Goal: Register for event/course

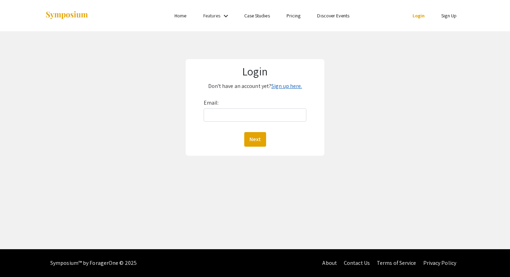
click at [280, 87] on link "Sign up here." at bounding box center [287, 85] width 31 height 7
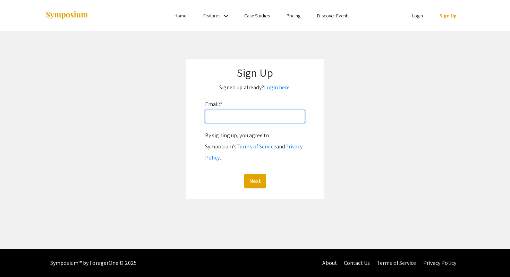
click at [265, 112] on input "Email: *" at bounding box center [255, 116] width 100 height 13
type input "[EMAIL_ADDRESS][DOMAIN_NAME]"
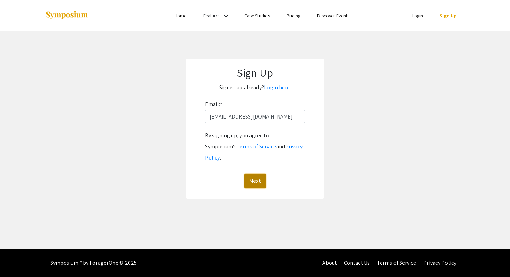
click at [253, 174] on button "Next" at bounding box center [255, 181] width 22 height 15
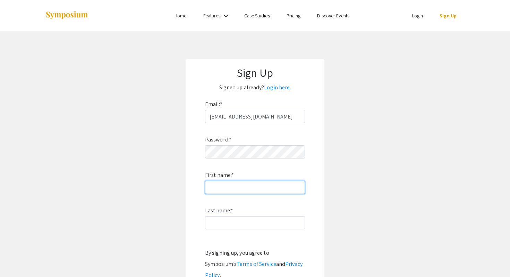
click at [292, 186] on input "First name: *" at bounding box center [255, 187] width 100 height 13
type input "Heaten"
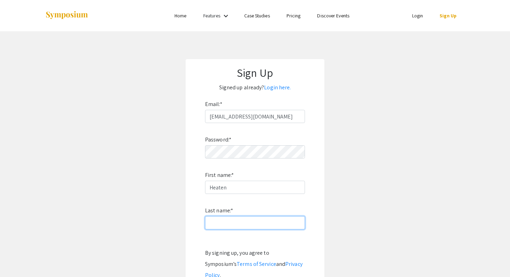
type input "[PERSON_NAME]"
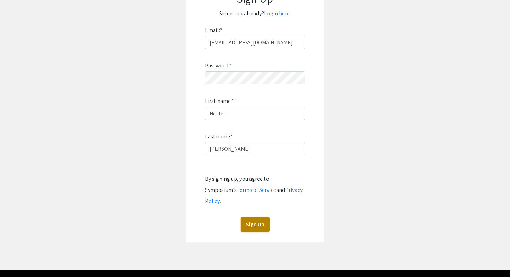
click at [264, 217] on button "Sign Up" at bounding box center [255, 224] width 29 height 15
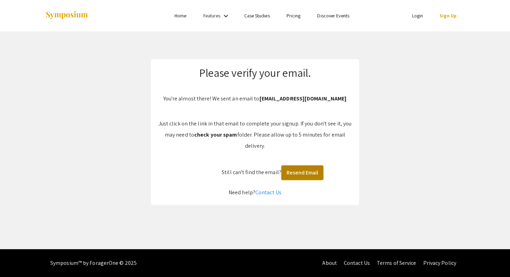
click at [315, 174] on button "Resend Email" at bounding box center [303, 172] width 42 height 15
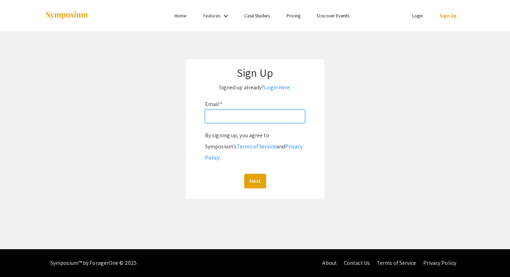
click at [232, 119] on input "Email: *" at bounding box center [255, 116] width 100 height 13
type input "barrhe@oregonstate.edu"
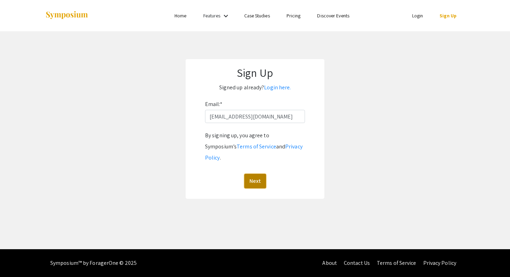
click at [261, 174] on button "Next" at bounding box center [255, 181] width 22 height 15
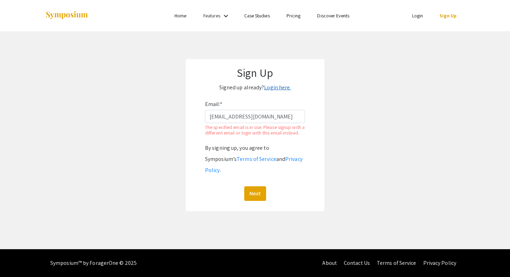
click at [283, 90] on link "Login here." at bounding box center [277, 87] width 27 height 7
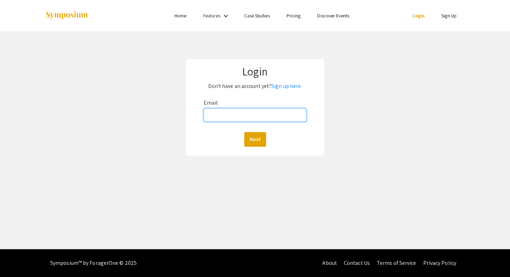
click at [262, 118] on input "Email:" at bounding box center [255, 114] width 103 height 13
click at [251, 118] on input "Email:" at bounding box center [255, 114] width 103 height 13
type input "[EMAIL_ADDRESS][DOMAIN_NAME]"
click at [256, 132] on button "Next" at bounding box center [255, 139] width 22 height 15
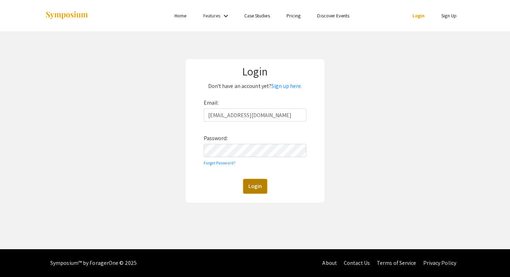
click at [251, 186] on button "Login" at bounding box center [255, 186] width 24 height 15
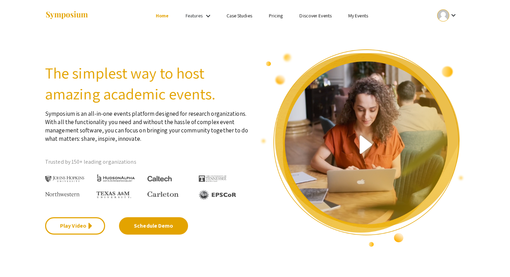
click at [206, 17] on mat-icon "keyboard_arrow_down" at bounding box center [208, 16] width 8 height 8
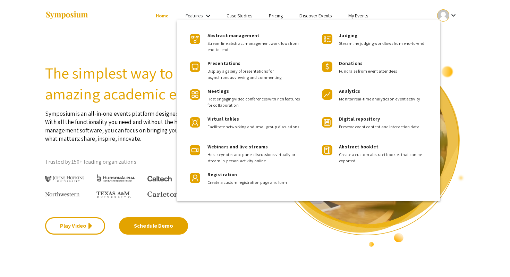
click at [206, 14] on div at bounding box center [255, 138] width 510 height 277
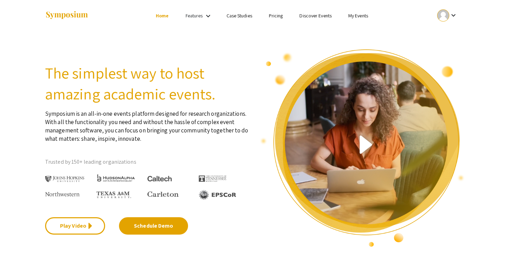
click at [358, 18] on link "My Events" at bounding box center [359, 15] width 20 height 6
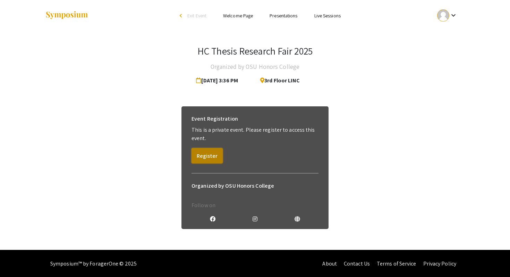
click at [205, 151] on button "Register" at bounding box center [207, 155] width 31 height 15
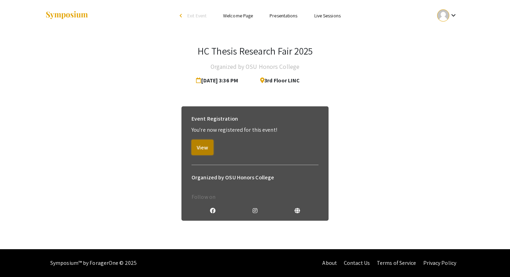
click at [206, 146] on button "View" at bounding box center [203, 147] width 22 height 15
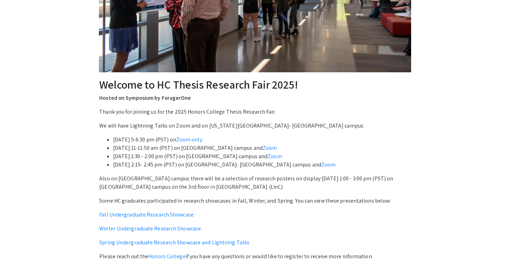
scroll to position [177, 0]
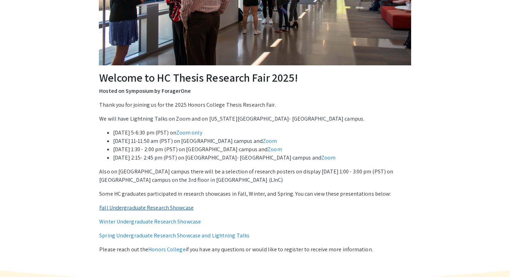
click at [180, 208] on link "Fall Undergraduate Research Showcase" at bounding box center [146, 207] width 94 height 7
click at [146, 222] on link "Winter Undergraduate Research Showcase" at bounding box center [150, 221] width 102 height 7
click at [158, 237] on link "Spring Undergraduate Research Showcase and Lightning Talks" at bounding box center [174, 235] width 150 height 7
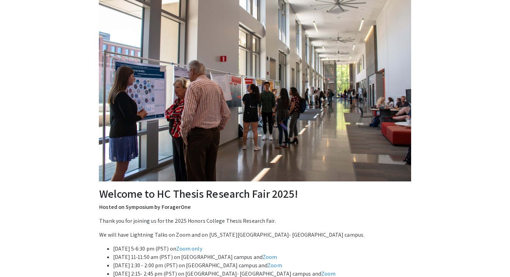
scroll to position [0, 0]
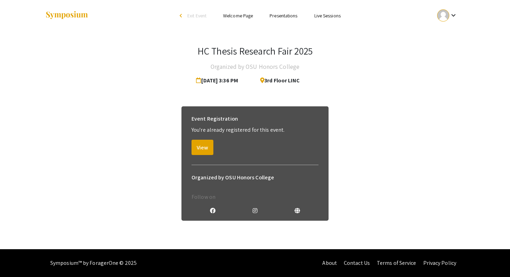
click at [180, 15] on div "arrow_back_ios" at bounding box center [182, 16] width 4 height 4
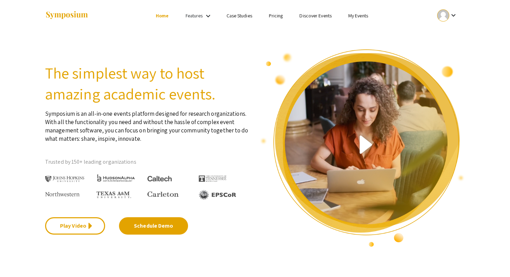
click at [349, 20] on ul "keyboard_arrow_down" at bounding box center [396, 15] width 139 height 31
click at [351, 18] on link "My Events" at bounding box center [359, 15] width 20 height 6
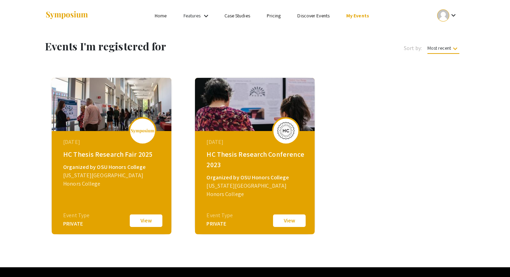
click at [286, 219] on button "View" at bounding box center [289, 220] width 35 height 15
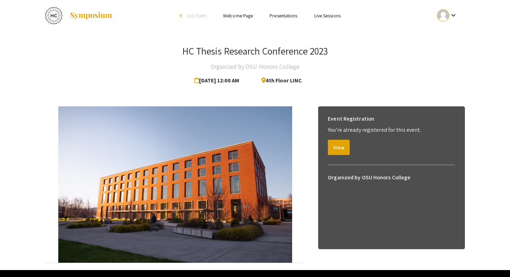
click at [340, 155] on div "Event Registration You're already registered for this event. View" at bounding box center [392, 133] width 138 height 54
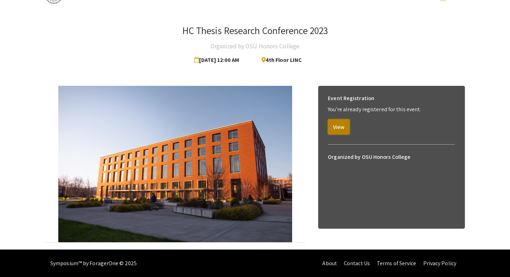
click at [332, 124] on button "View" at bounding box center [339, 126] width 22 height 15
click at [331, 130] on button "View" at bounding box center [339, 126] width 22 height 15
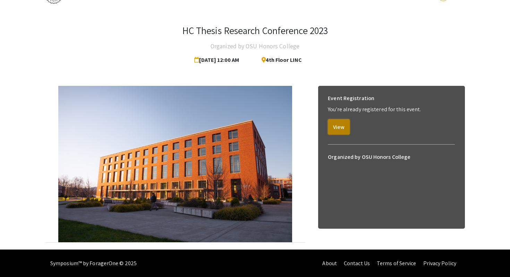
click at [349, 127] on button "View" at bounding box center [339, 126] width 22 height 15
click at [341, 126] on button "View" at bounding box center [339, 126] width 22 height 15
click at [348, 130] on button "View" at bounding box center [339, 126] width 22 height 15
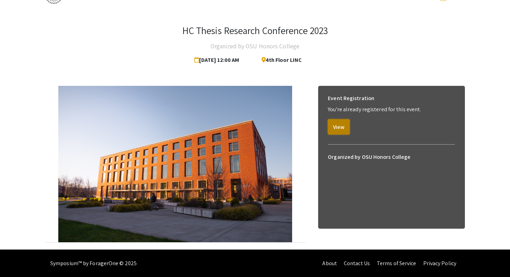
click at [348, 131] on button "View" at bounding box center [339, 126] width 22 height 15
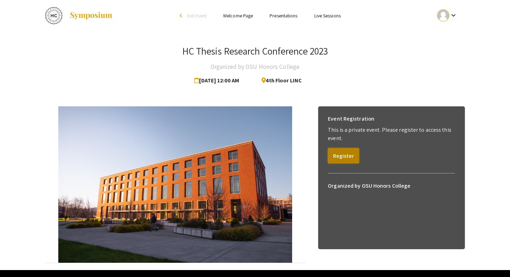
click at [339, 162] on button "Register" at bounding box center [343, 155] width 31 height 15
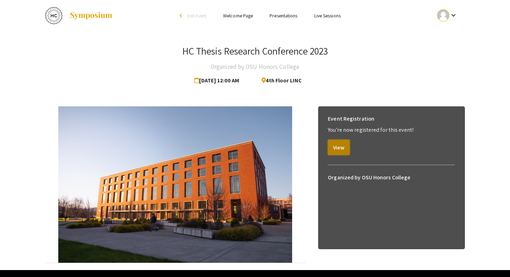
click at [336, 148] on button "View" at bounding box center [339, 147] width 22 height 15
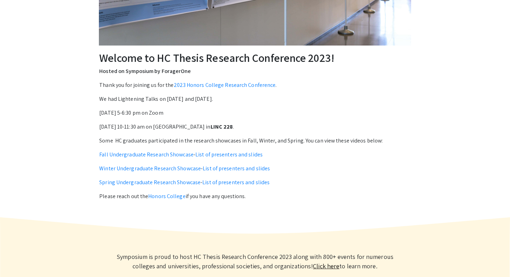
scroll to position [185, 0]
